Goal: Transaction & Acquisition: Download file/media

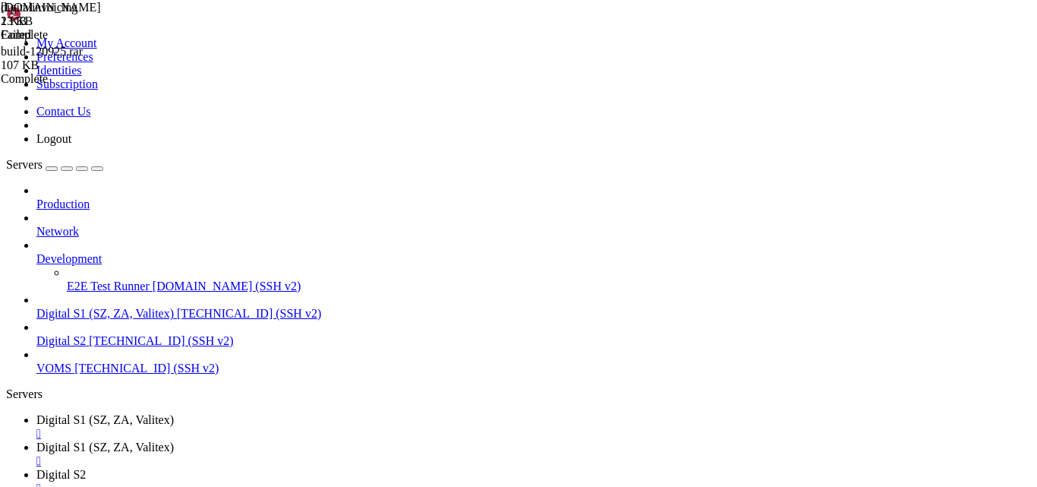
scroll to position [232, 0]
drag, startPoint x: 265, startPoint y: 141, endPoint x: 292, endPoint y: 133, distance: 27.9
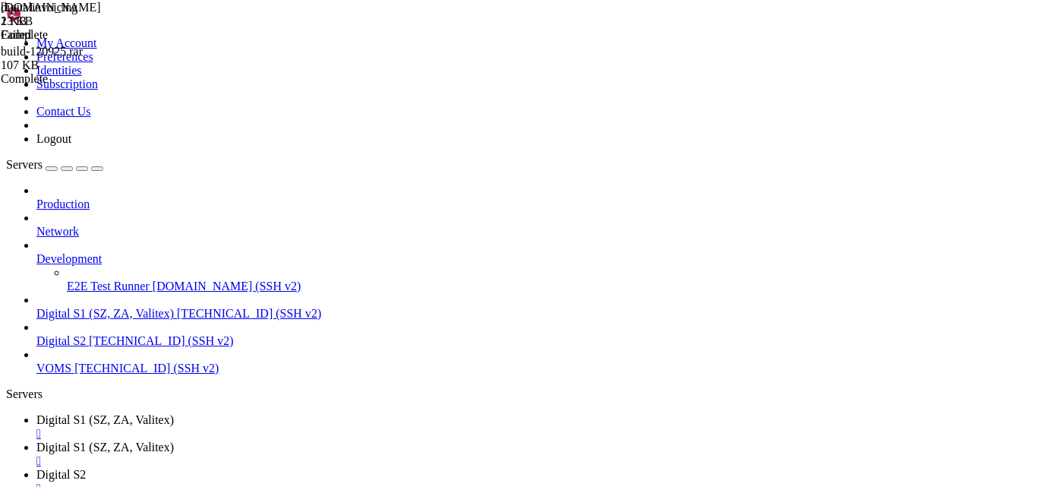
drag, startPoint x: 509, startPoint y: 24, endPoint x: 648, endPoint y: 22, distance: 138.9
click at [648, 468] on link "Digital S2 " at bounding box center [675, 481] width 995 height 27
drag, startPoint x: 536, startPoint y: 11, endPoint x: 673, endPoint y: -15, distance: 139.2
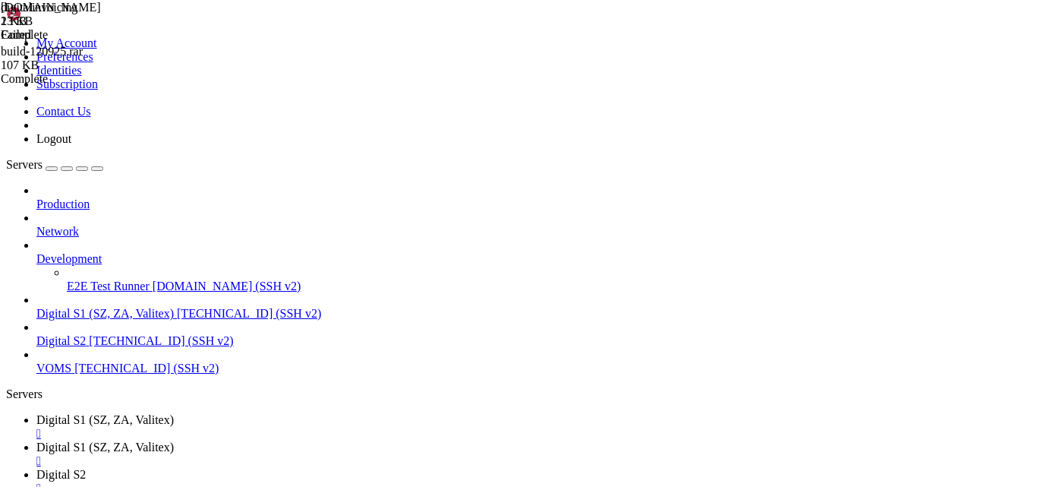
type input "/"
click at [560, 481] on div "" at bounding box center [533, 488] width 995 height 14
click at [559, 481] on div "" at bounding box center [533, 488] width 995 height 14
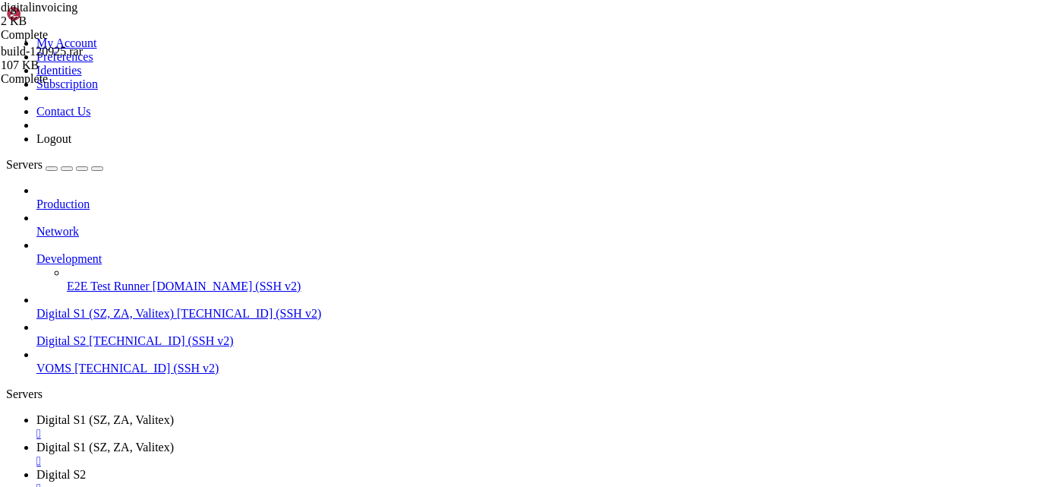
click at [86, 468] on span "Digital S2" at bounding box center [60, 474] width 49 height 13
click at [36, 468] on icon at bounding box center [36, 474] width 0 height 13
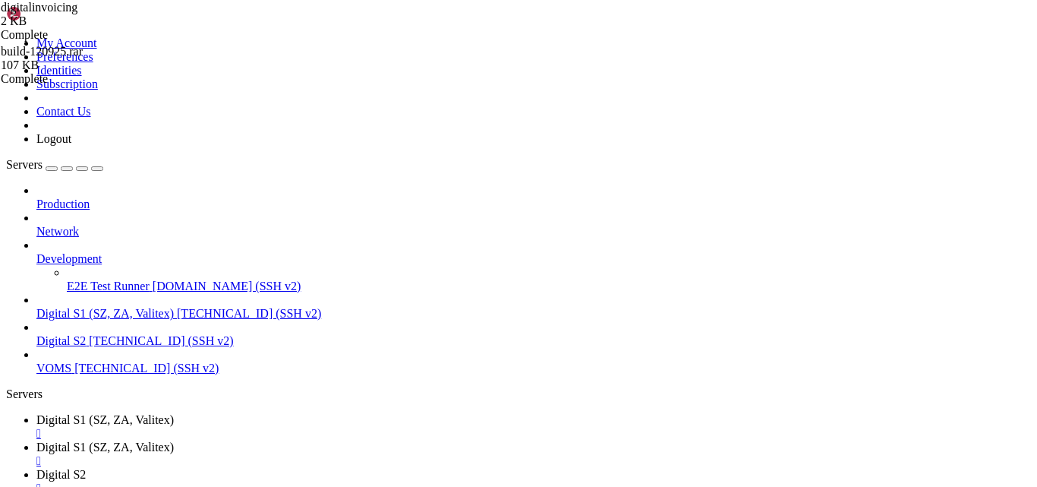
scroll to position [245, 0]
click at [78, 375] on div "Production Network Development E2E Test Runner [DOMAIN_NAME] (SSH v2) Digital S…" at bounding box center [518, 279] width 1025 height 191
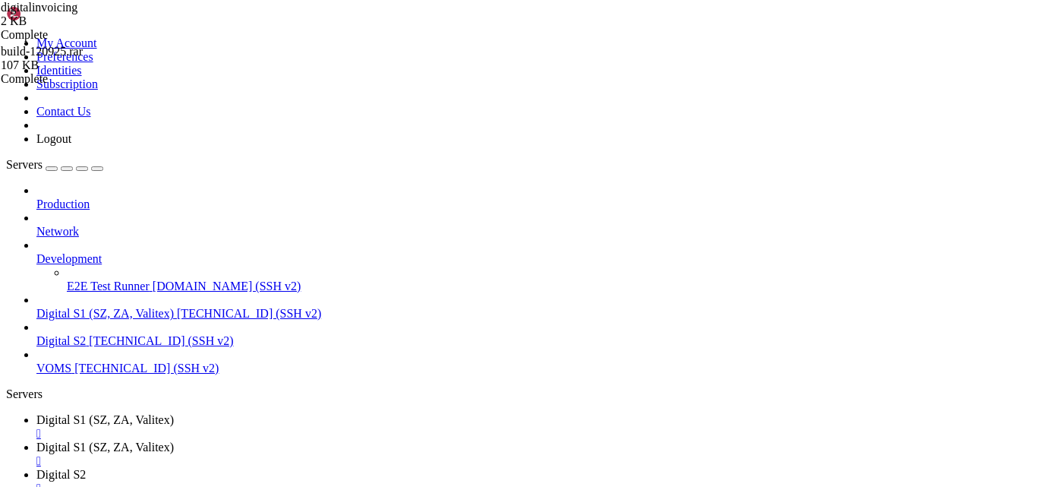
type input "/home/digital"
click at [174, 440] on span "Digital S1 (SZ, ZA, Valitex)" at bounding box center [104, 446] width 137 height 13
click at [457, 454] on div "" at bounding box center [533, 461] width 995 height 14
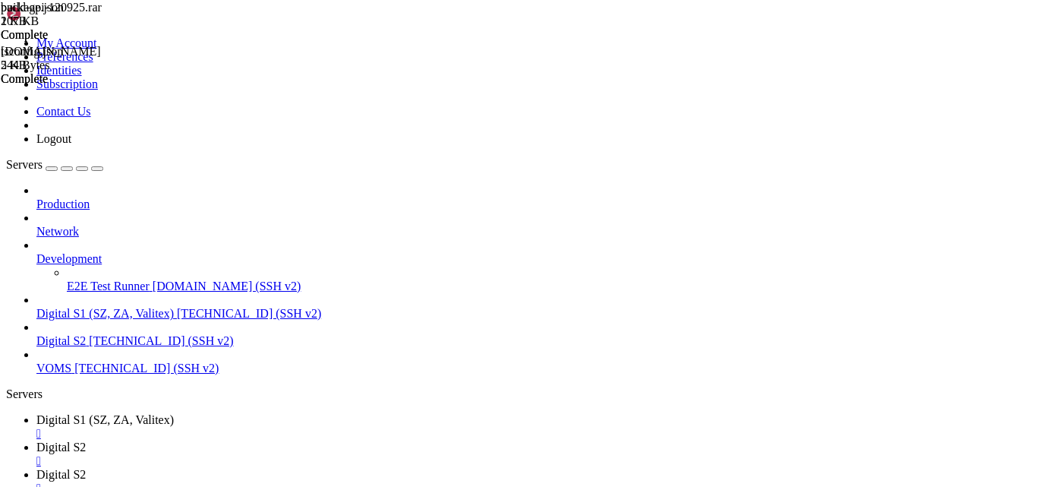
click at [463, 468] on link "Digital S2 " at bounding box center [533, 481] width 995 height 27
click at [109, 375] on div "Production Network Development E2E Test Runner [DOMAIN_NAME] (SSH v2) Digital S…" at bounding box center [518, 279] width 1025 height 191
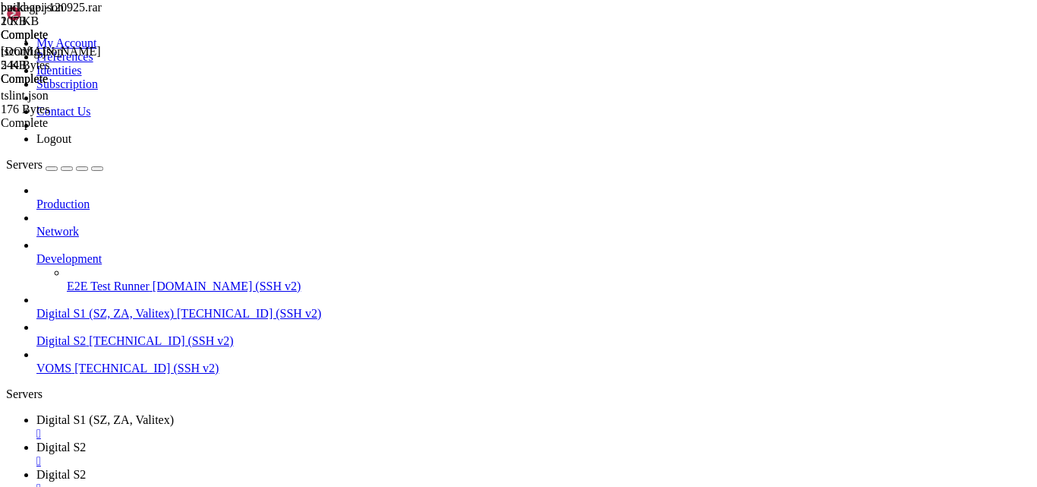
click at [68, 375] on div "Production Network Development E2E Test Runner [DOMAIN_NAME] (SSH v2) Digital S…" at bounding box center [518, 279] width 1025 height 191
click at [95, 375] on div "Production Network Development E2E Test Runner [DOMAIN_NAME] (SSH v2) Digital S…" at bounding box center [518, 279] width 1025 height 191
click at [86, 468] on span "Digital S2" at bounding box center [60, 474] width 49 height 13
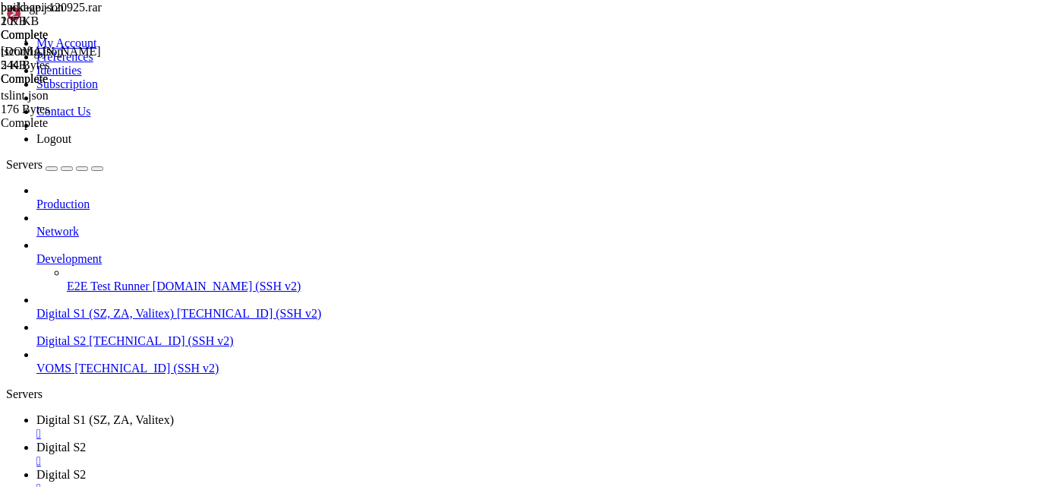
click at [362, 440] on link "Digital S2 " at bounding box center [533, 453] width 995 height 27
click at [456, 468] on link "Digital S2 " at bounding box center [533, 481] width 995 height 27
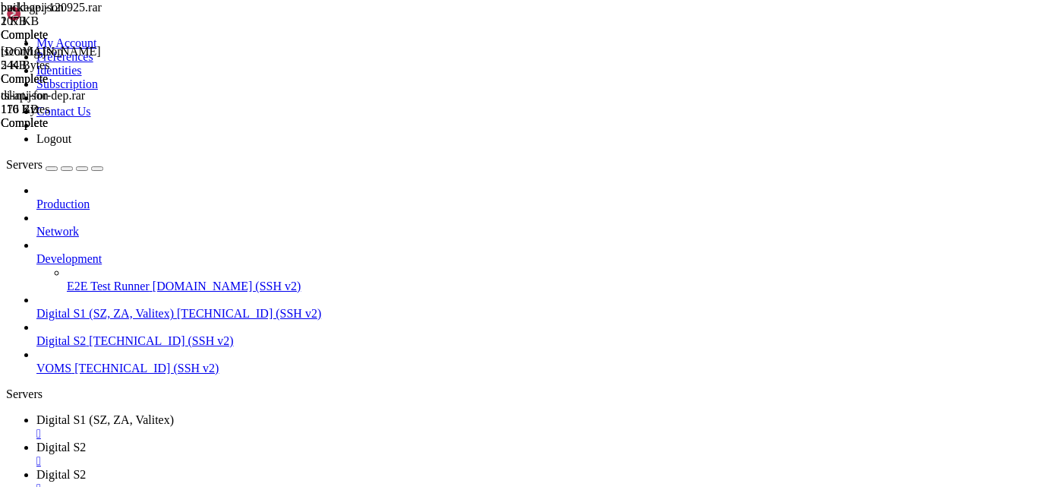
click at [998, 251] on div "build-api-120925.rar 107 KB Complete [DOMAIN_NAME] 5 KB Complete di-api-for-dep…" at bounding box center [518, 243] width 1037 height 487
click at [99, 375] on div "Production Network Development E2E Test Runner [DOMAIN_NAME] (SSH v2) Digital S…" at bounding box center [518, 279] width 1025 height 191
drag, startPoint x: 578, startPoint y: 156, endPoint x: 582, endPoint y: 172, distance: 15.9
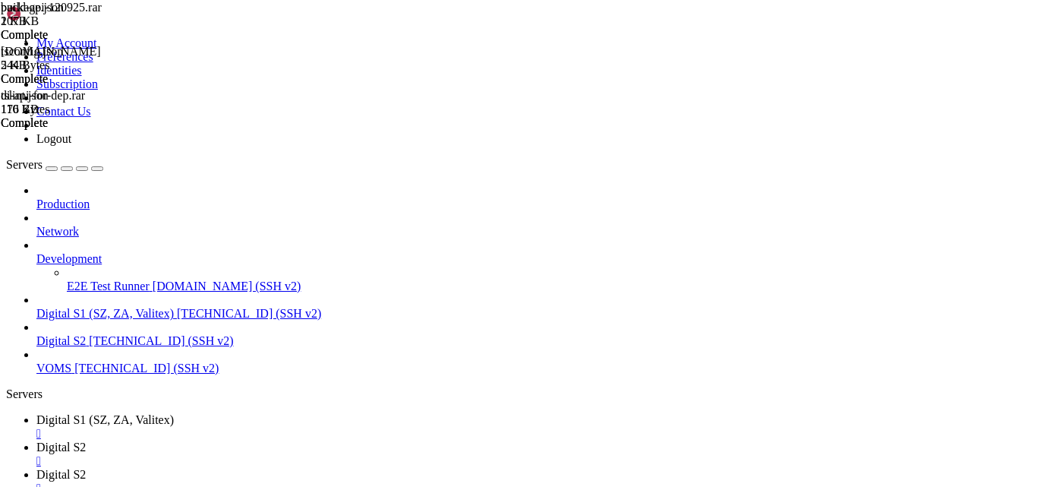
scroll to position [109, 0]
click at [153, 201] on div "build-all-100925.rar 0 Bytes / 28 MB build-all-100925.rar 0% 0 %" at bounding box center [77, 167] width 152 height 68
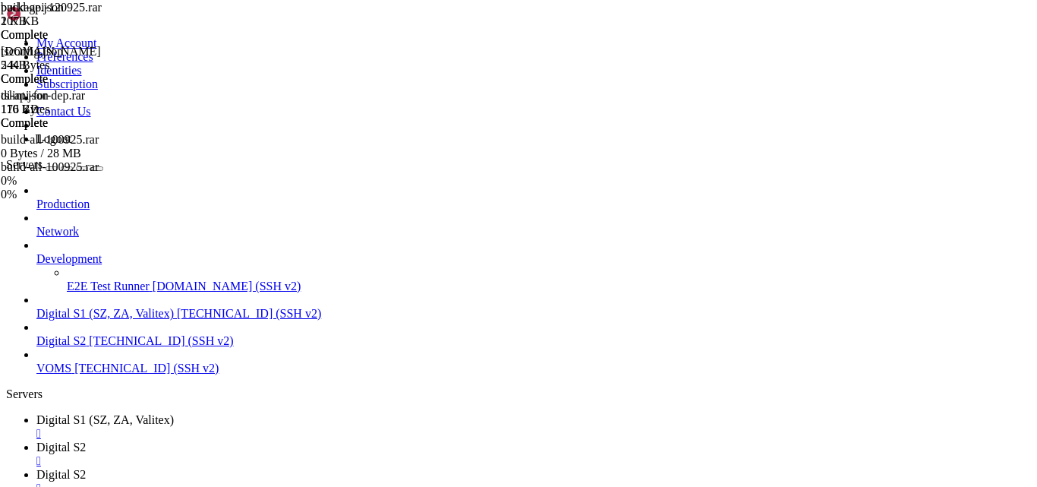
scroll to position [0, 0]
type input "/var/www/digitalinvoicing/webclient/build"
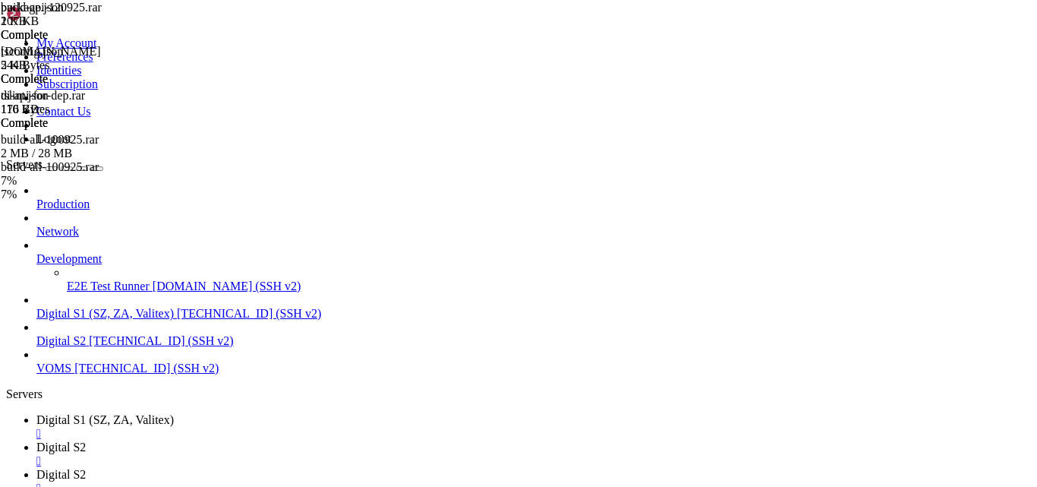
click at [153, 174] on div "build-all-100925.rar" at bounding box center [77, 167] width 152 height 14
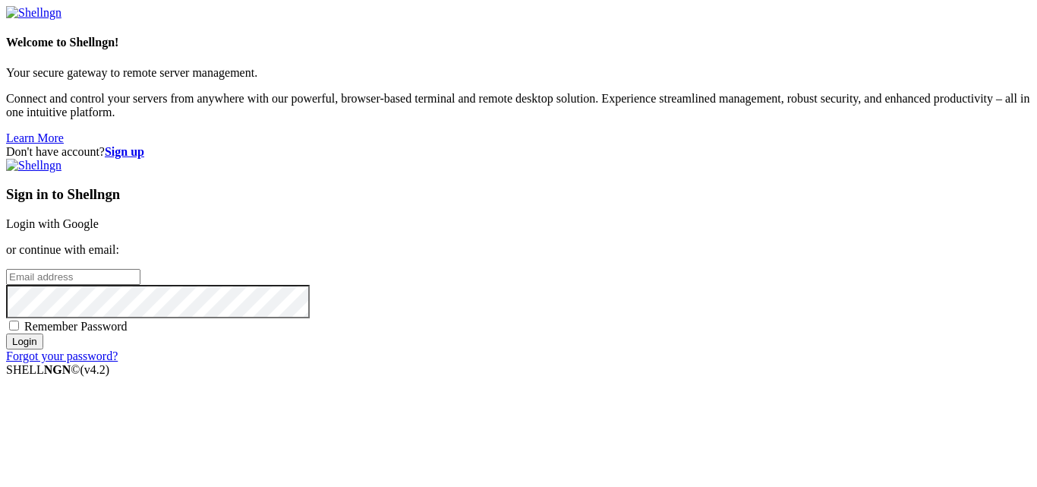
click at [99, 217] on link "Login with Google" at bounding box center [52, 223] width 93 height 13
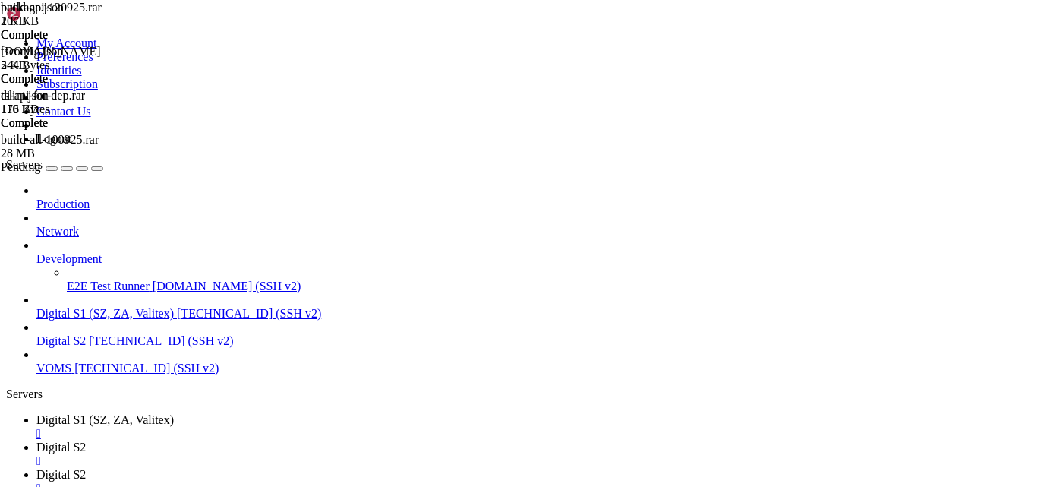
scroll to position [245, 0]
click at [468, 468] on link "Digital S2 " at bounding box center [533, 481] width 995 height 27
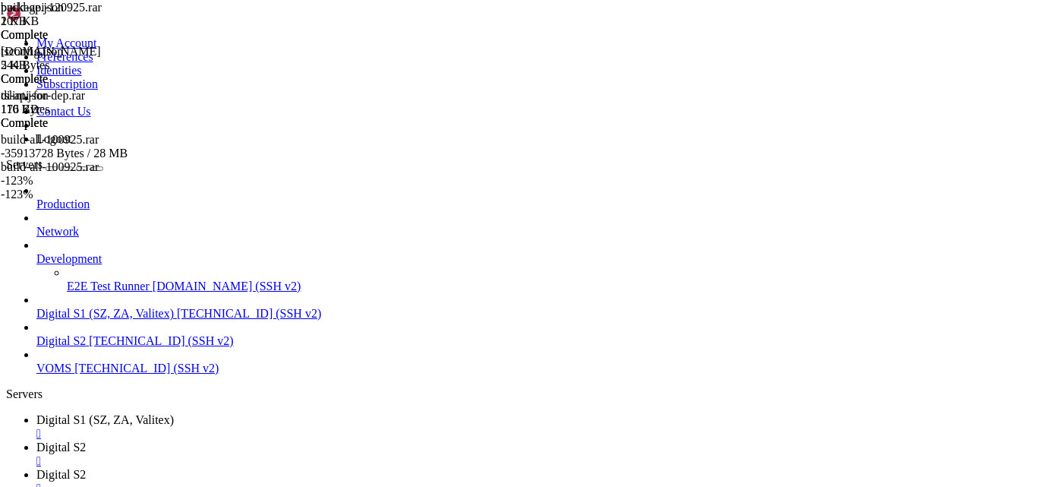
scroll to position [383, 0]
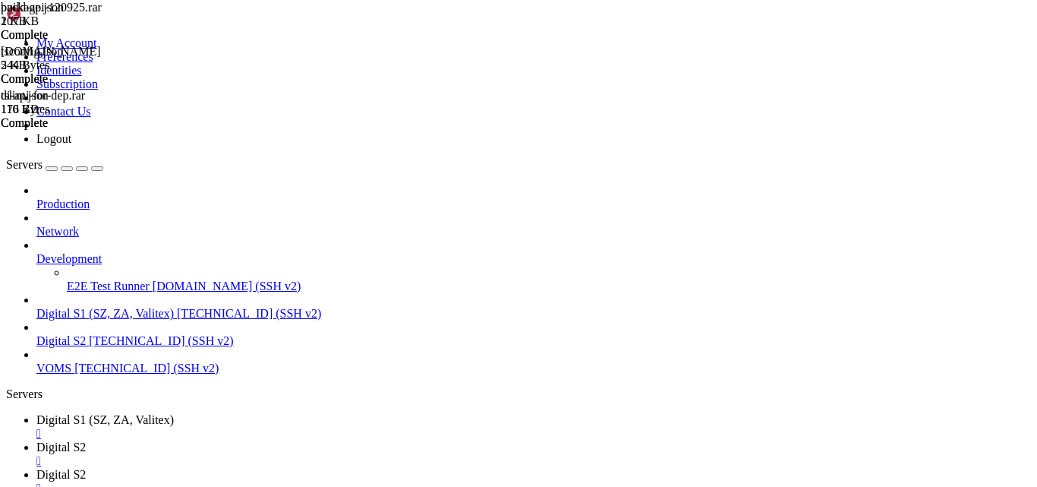
type input "/var/www/digitalinvoicing/webclient"
drag, startPoint x: 886, startPoint y: 364, endPoint x: 881, endPoint y: 415, distance: 51.1
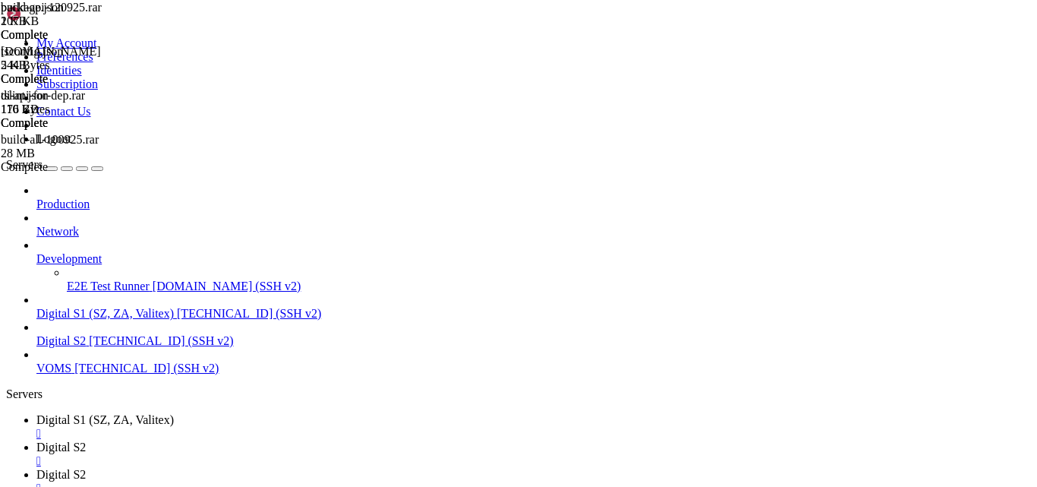
click at [955, 323] on div "package.json 2 KB Complete tsconfig.json 244 Bytes Complete tslint.json 176 Byt…" at bounding box center [518, 243] width 1037 height 487
click at [27, 375] on div "Production Network Development E2E Test Runner [DOMAIN_NAME] (SSH v2) Digital S…" at bounding box center [518, 279] width 1025 height 191
click at [458, 468] on link "Digital S2 " at bounding box center [533, 481] width 995 height 27
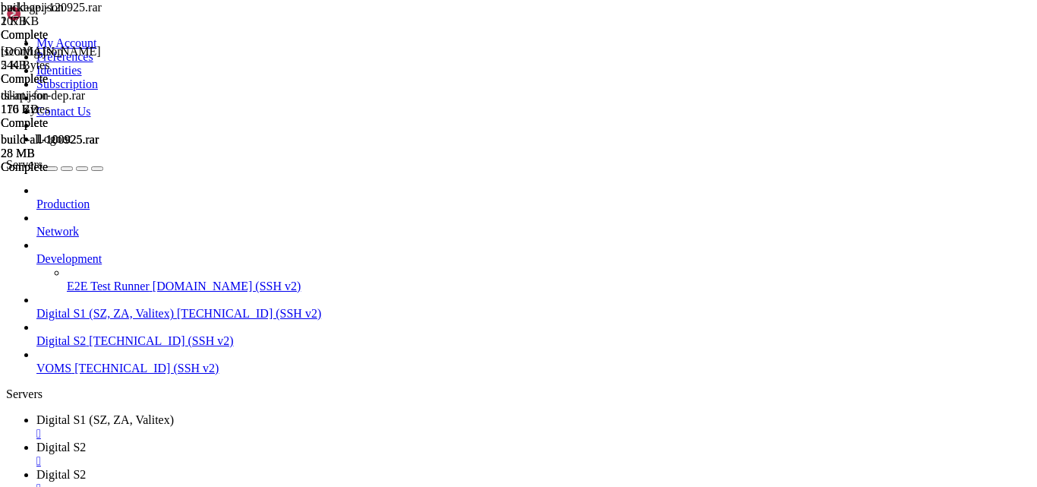
click at [992, 291] on div "build-api-120925.rar 107 KB Complete [DOMAIN_NAME] 5 KB Complete di-api-for-dep…" at bounding box center [518, 243] width 1037 height 487
